Goal: Find specific page/section: Find specific page/section

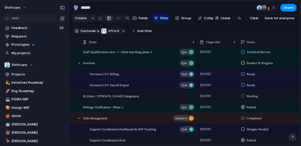
scroll to position [2, 0]
click at [64, 6] on div "button" at bounding box center [62, 8] width 5 height 4
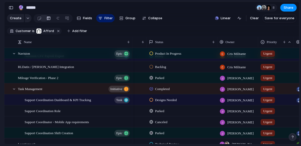
scroll to position [36, 0]
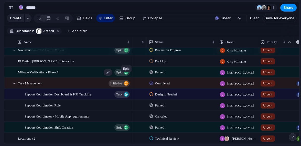
click at [125, 75] on div "button" at bounding box center [126, 72] width 5 height 5
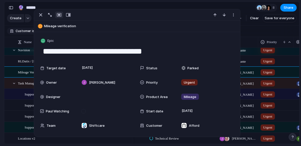
click at [232, 5] on section "🔮 ****** 8 Share" at bounding box center [151, 8] width 295 height 12
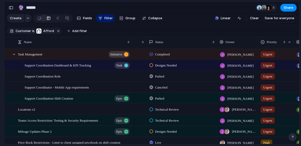
scroll to position [85, 0]
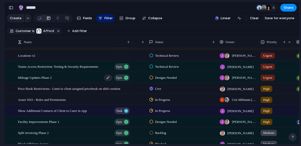
click at [119, 80] on span "Epic" at bounding box center [119, 77] width 6 height 7
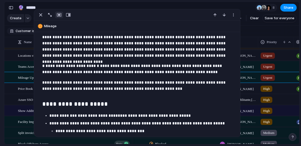
scroll to position [258, 0]
